Goal: Task Accomplishment & Management: Use online tool/utility

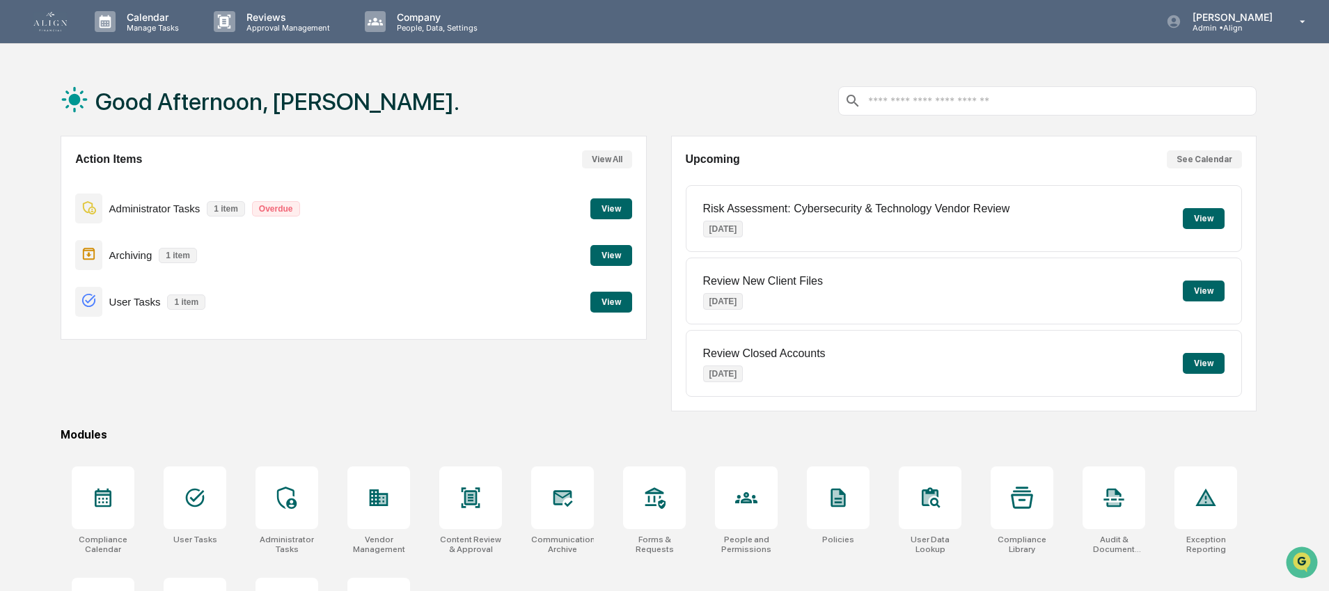
click at [608, 255] on button "View" at bounding box center [611, 255] width 42 height 21
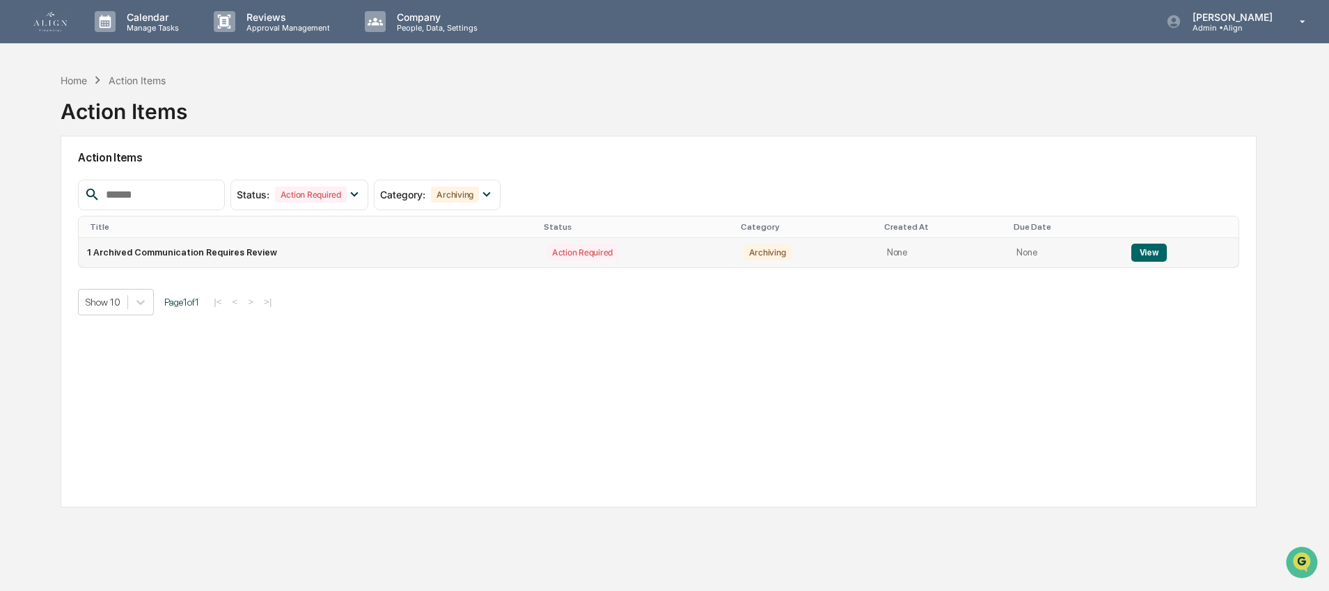
click at [1149, 255] on button "View" at bounding box center [1149, 253] width 36 height 18
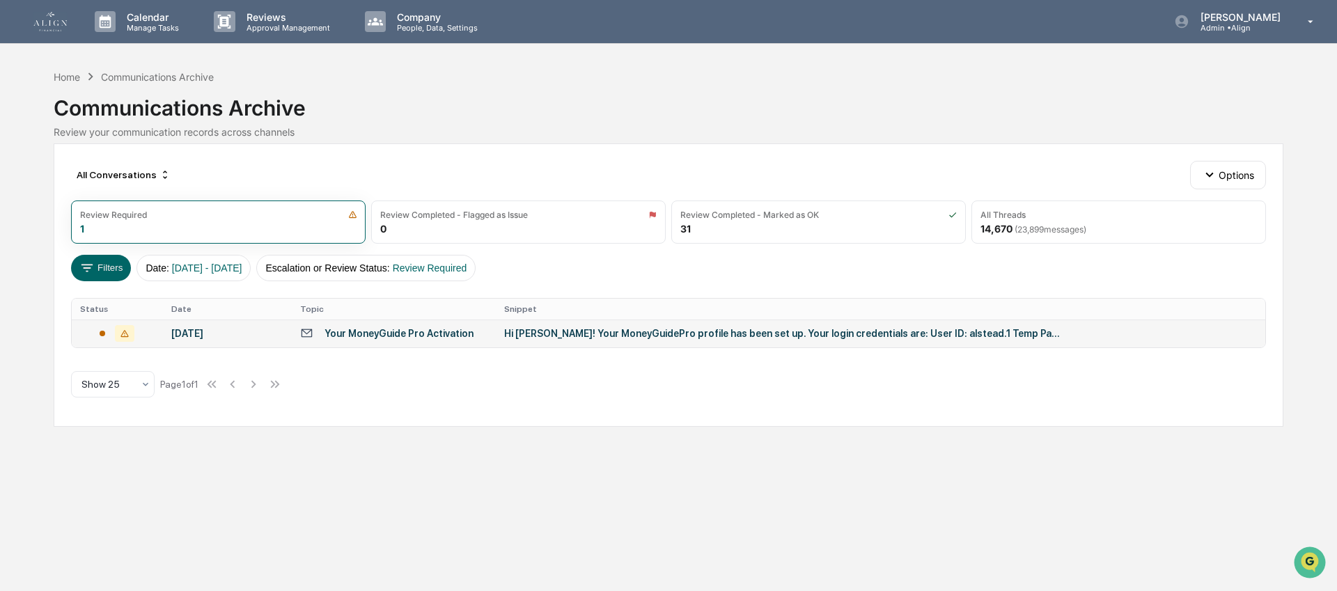
click at [395, 336] on div "Your MoneyGuide Pro Activation" at bounding box center [398, 333] width 149 height 11
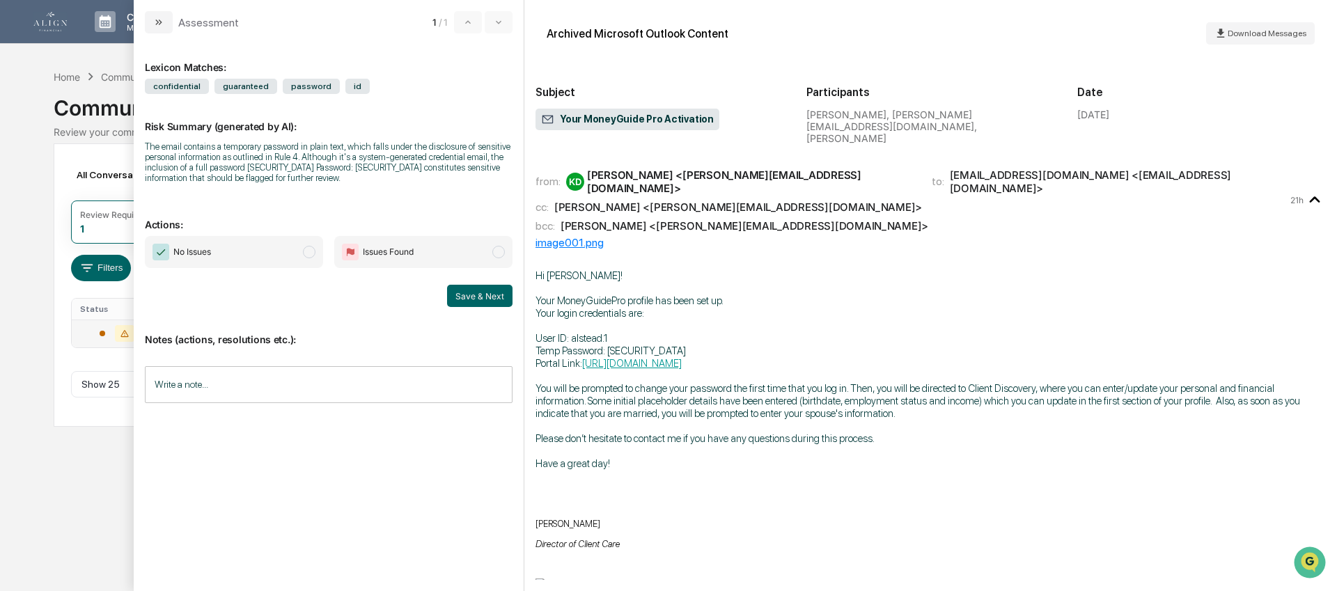
click at [243, 268] on span "No Issues" at bounding box center [234, 252] width 178 height 32
click at [191, 377] on div "Write a note... Write a note..." at bounding box center [329, 384] width 368 height 37
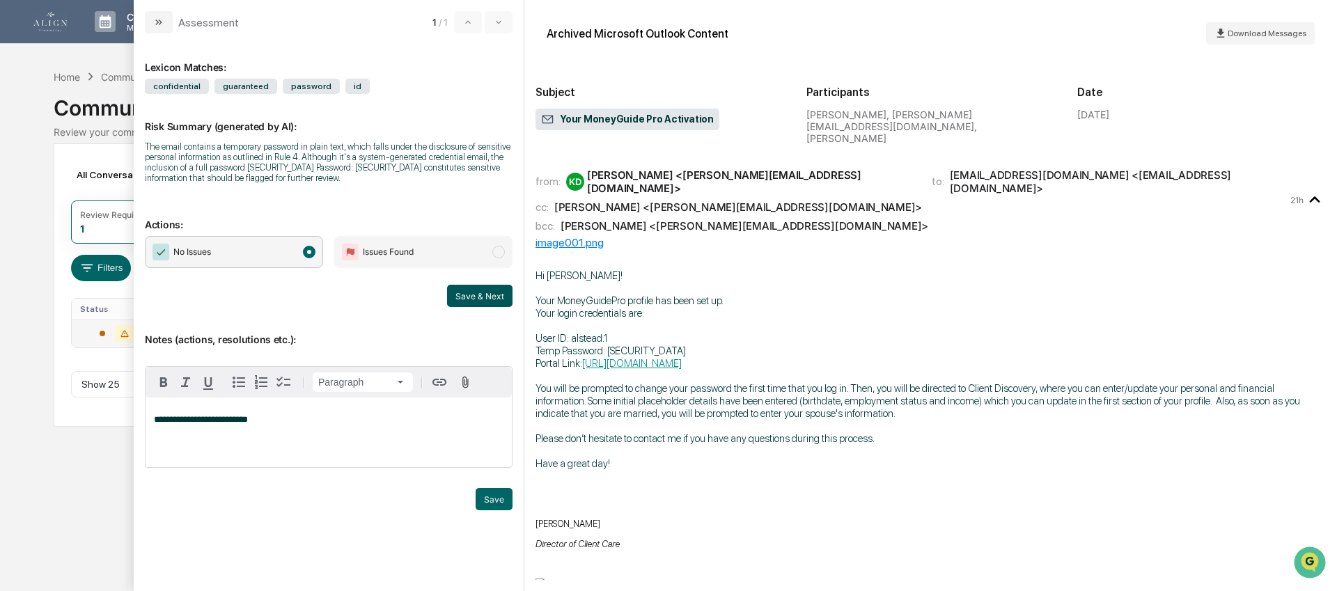
click at [475, 299] on button "Save & Next" at bounding box center [479, 296] width 65 height 22
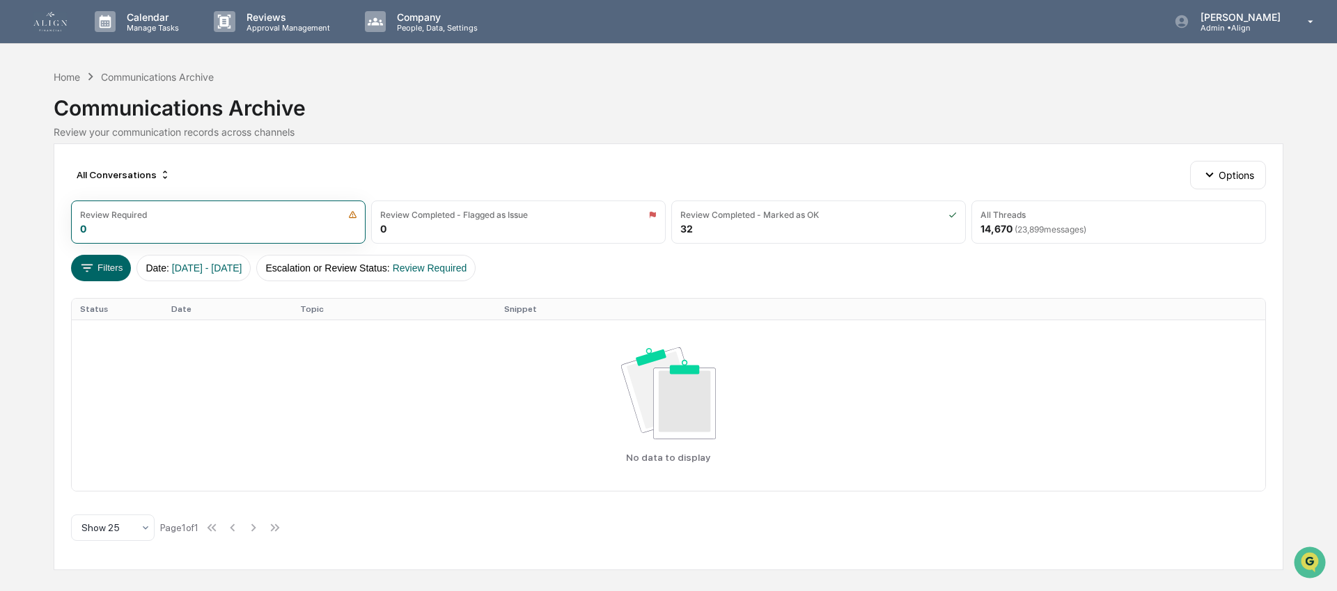
click at [43, 26] on img at bounding box center [49, 21] width 33 height 19
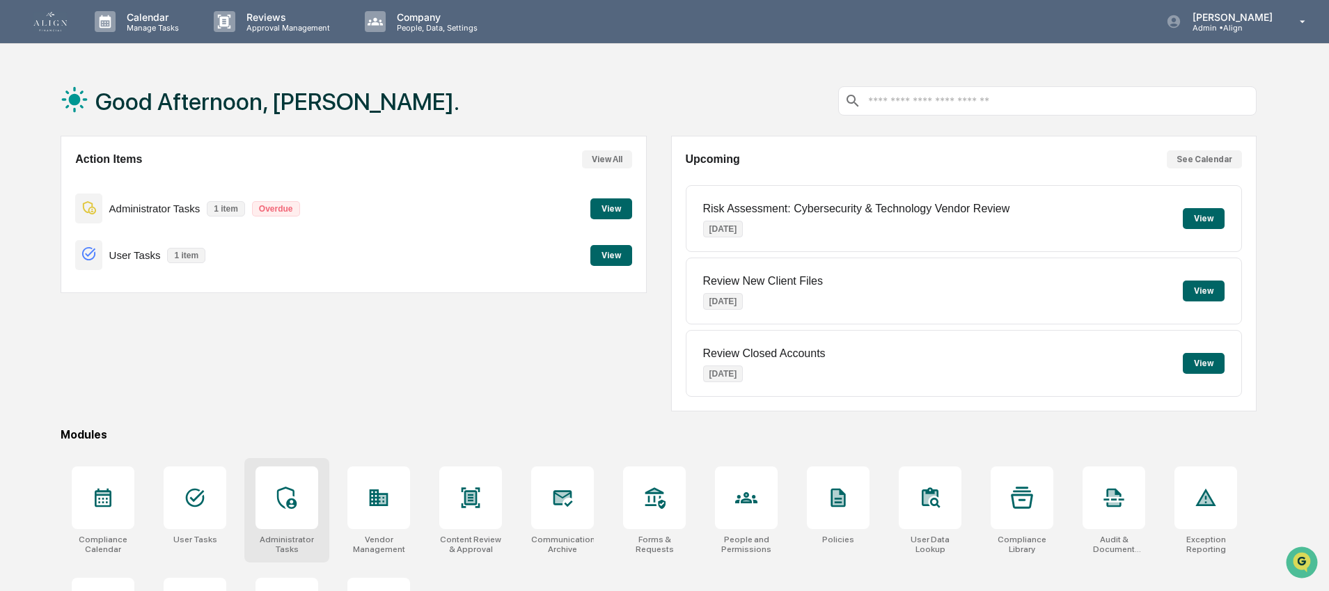
click at [270, 507] on div at bounding box center [286, 497] width 63 height 63
